Goal: Task Accomplishment & Management: Manage account settings

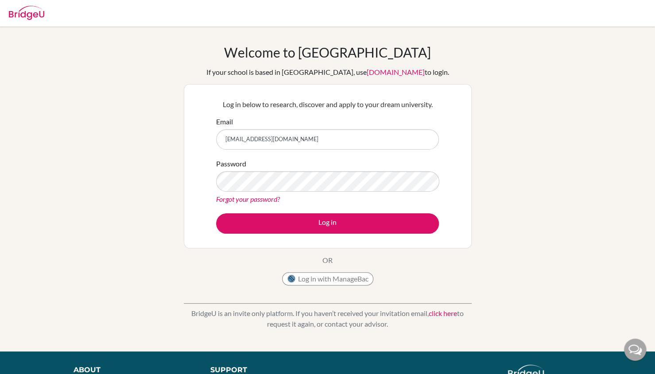
click at [216, 213] on button "Log in" at bounding box center [327, 223] width 223 height 20
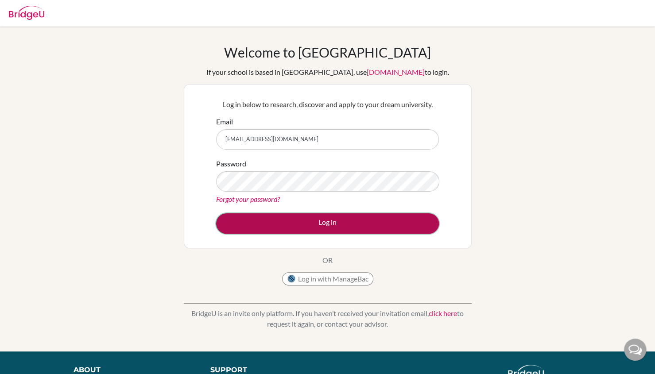
click at [303, 218] on button "Log in" at bounding box center [327, 223] width 223 height 20
click at [346, 227] on button "Log in" at bounding box center [327, 223] width 223 height 20
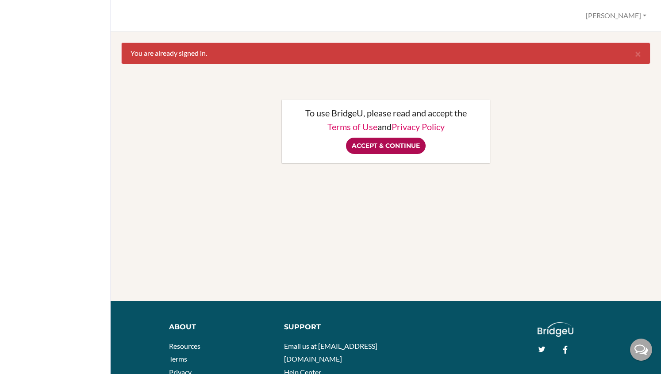
click at [391, 138] on input "Accept & Continue" at bounding box center [386, 146] width 80 height 16
click at [393, 146] on div "Accept & Continue" at bounding box center [386, 146] width 190 height 16
